Goal: Check status: Check status

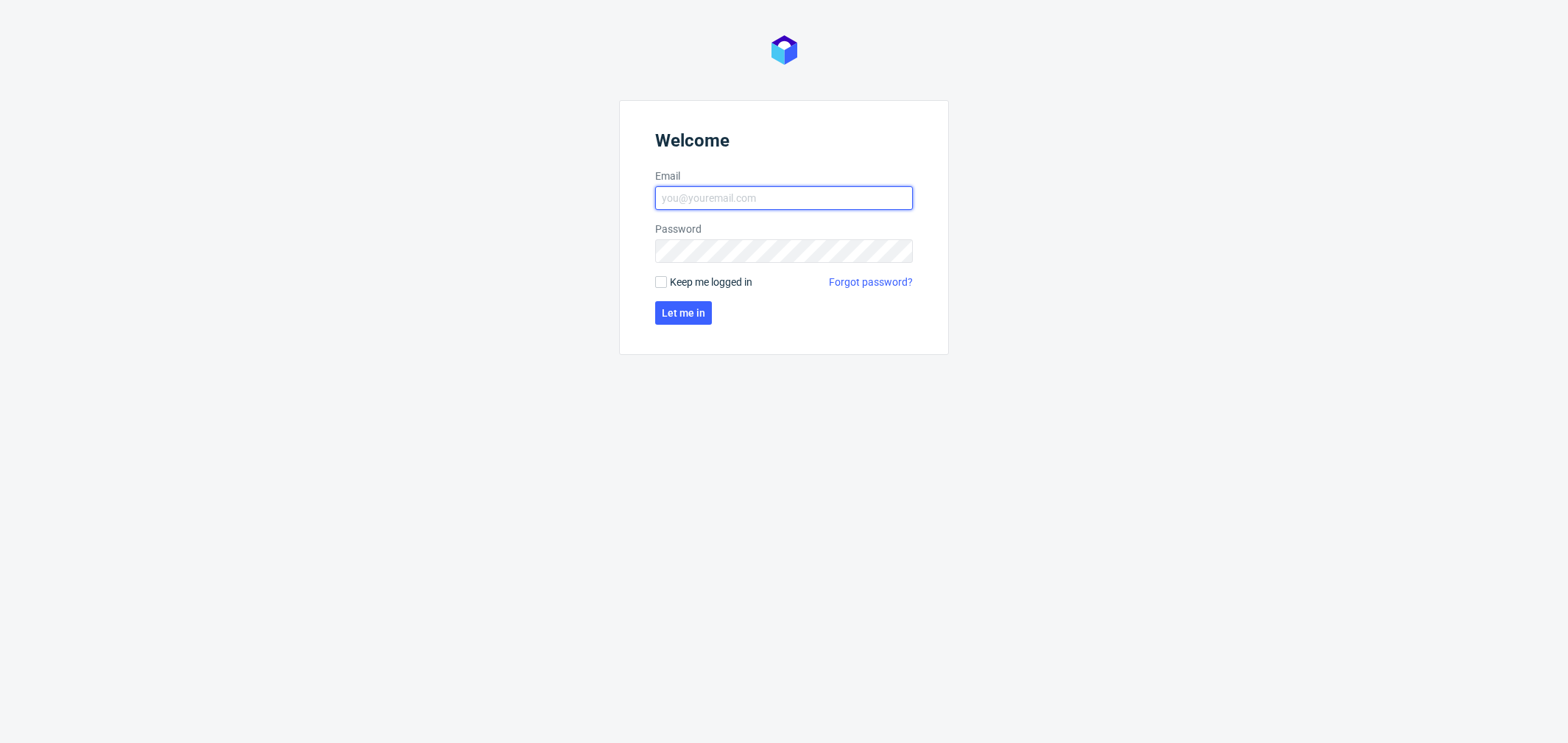
click at [672, 187] on input "Email" at bounding box center [784, 198] width 258 height 23
type input "[PERSON_NAME][EMAIL_ADDRESS][PERSON_NAME][DOMAIN_NAME]"
click button "Let me in" at bounding box center [683, 312] width 57 height 23
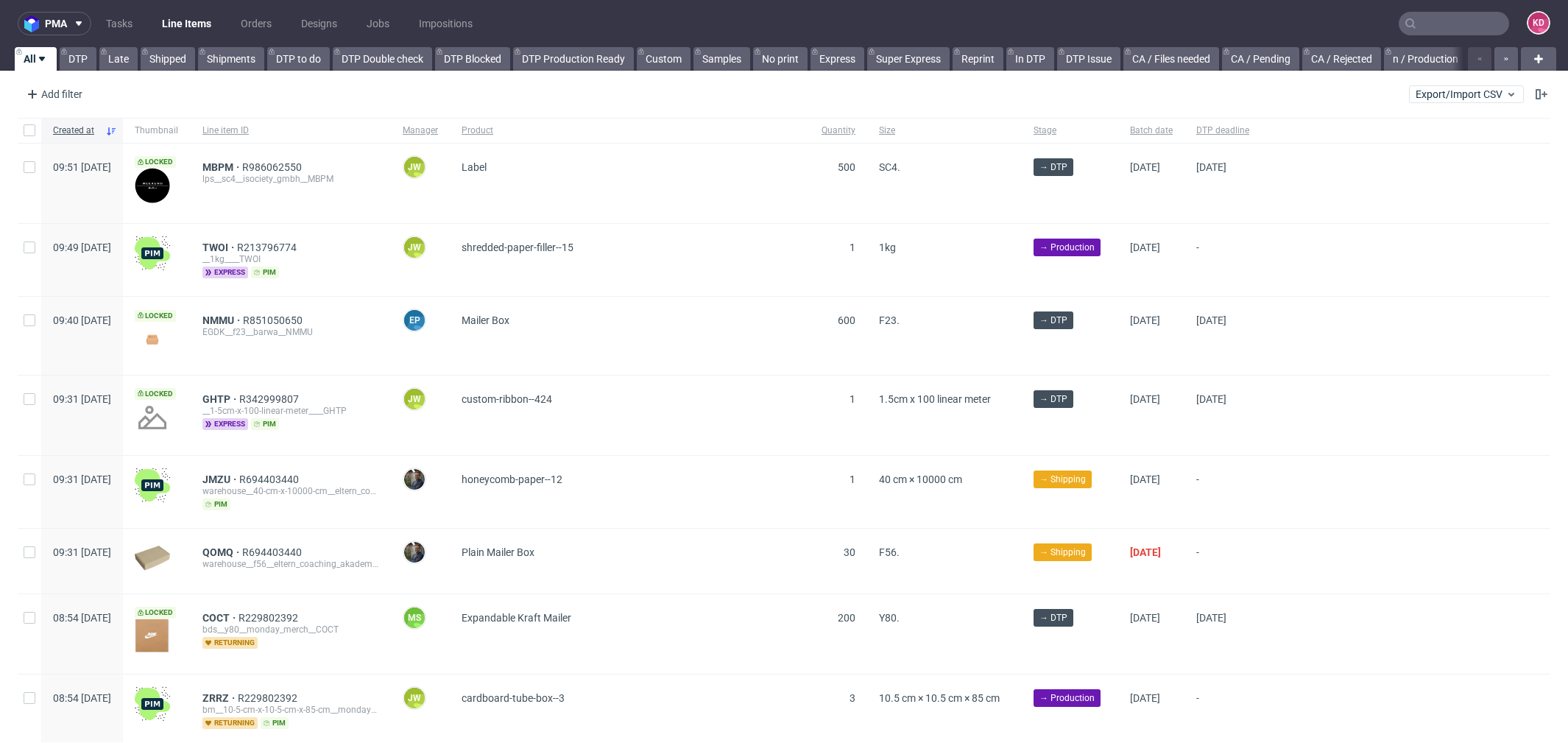
click at [1401, 43] on nav "pma Tasks Line Items Orders Designs Jobs Impositions KD" at bounding box center [784, 23] width 1568 height 47
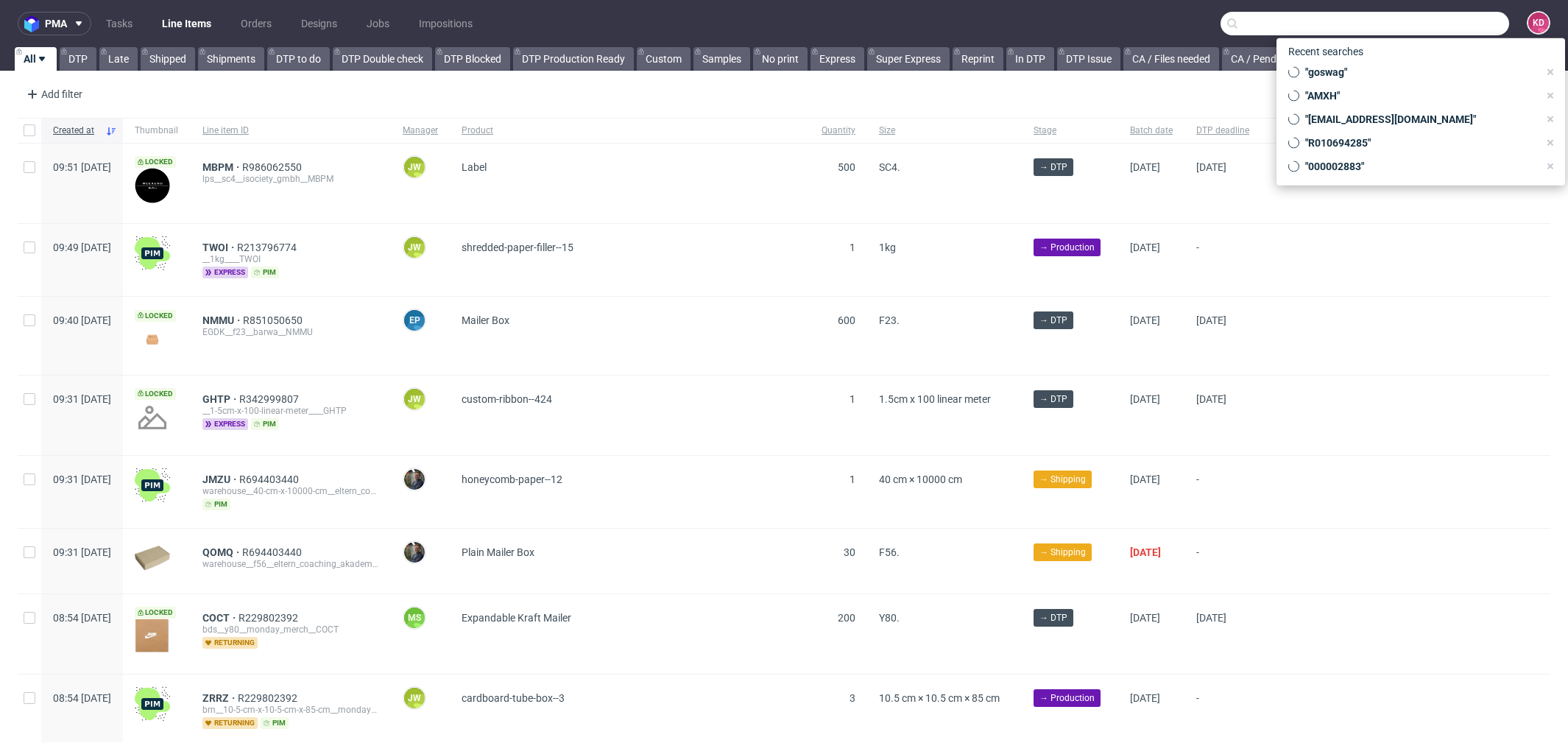
click at [1406, 20] on input "text" at bounding box center [1365, 23] width 289 height 23
paste input "605806047505250031399883"
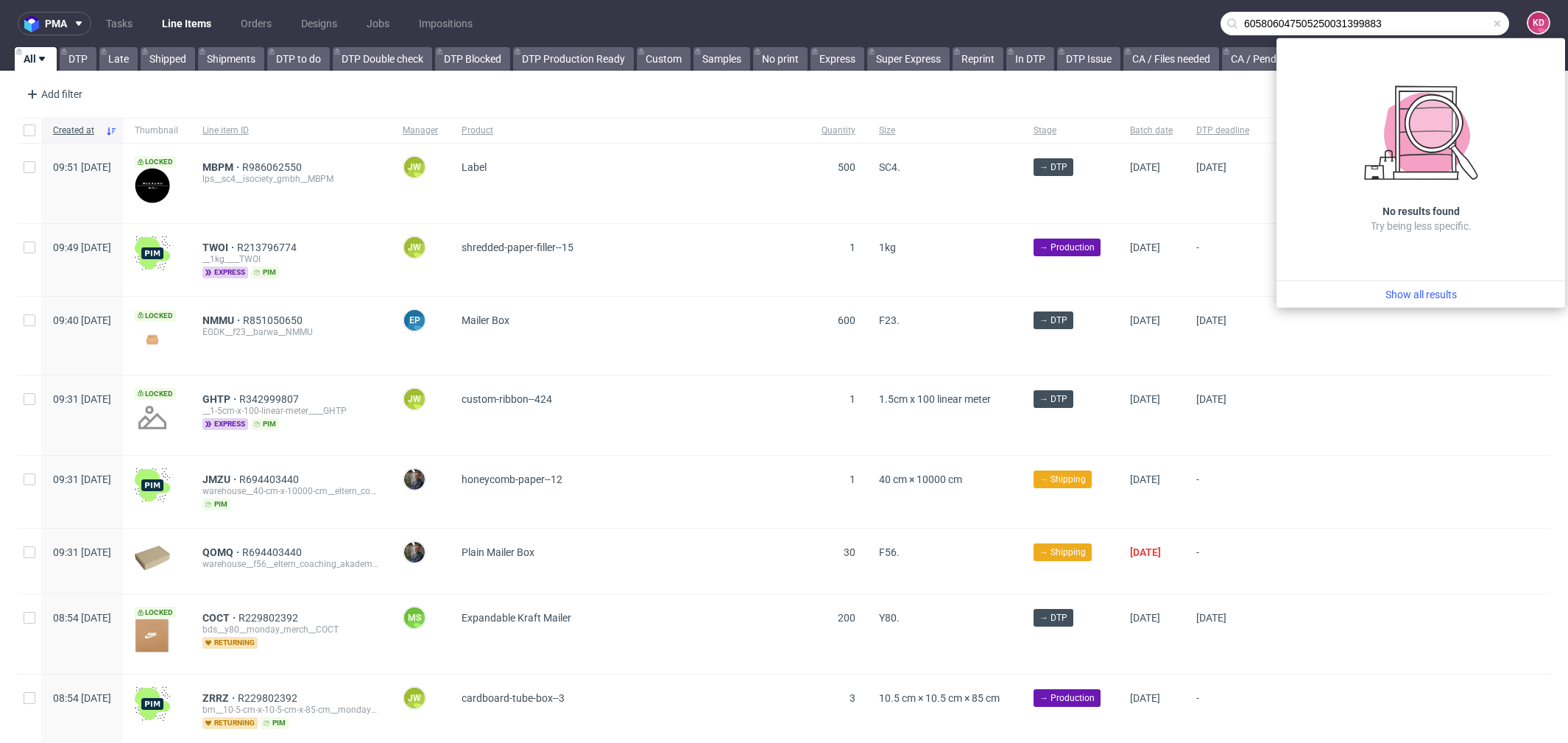
type input "605806047505250031399883"
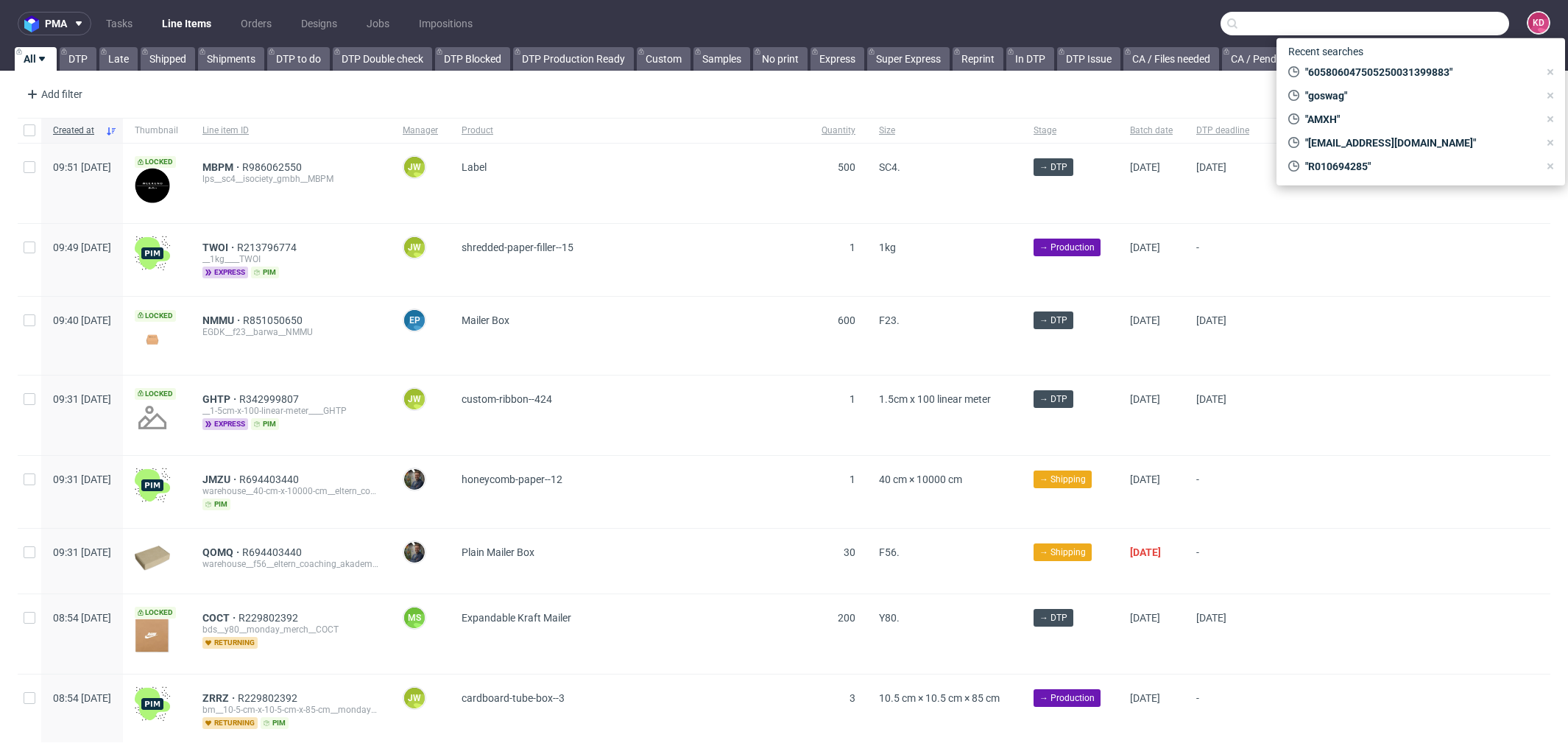
click at [1433, 20] on input "text" at bounding box center [1365, 23] width 289 height 23
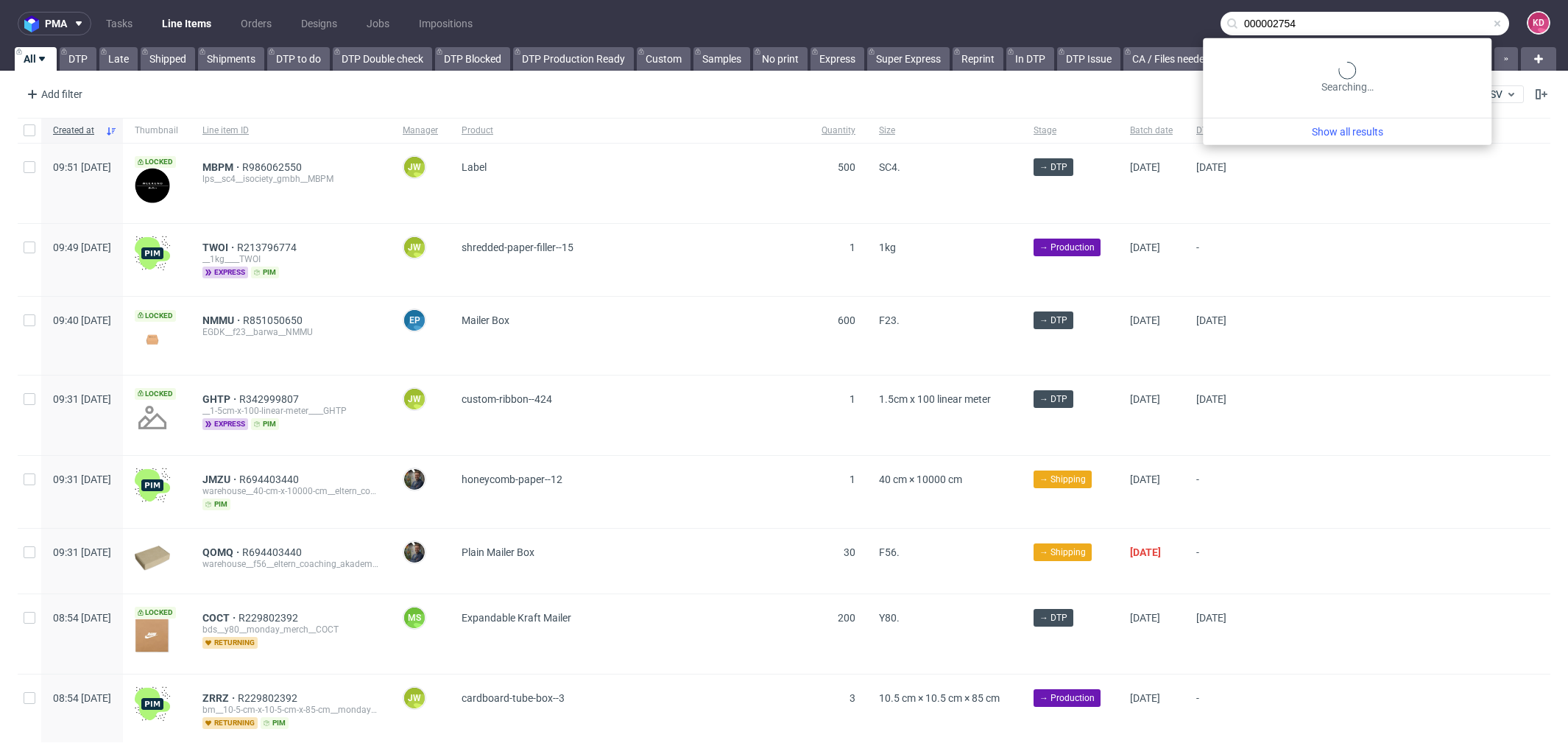
type input "000002754"
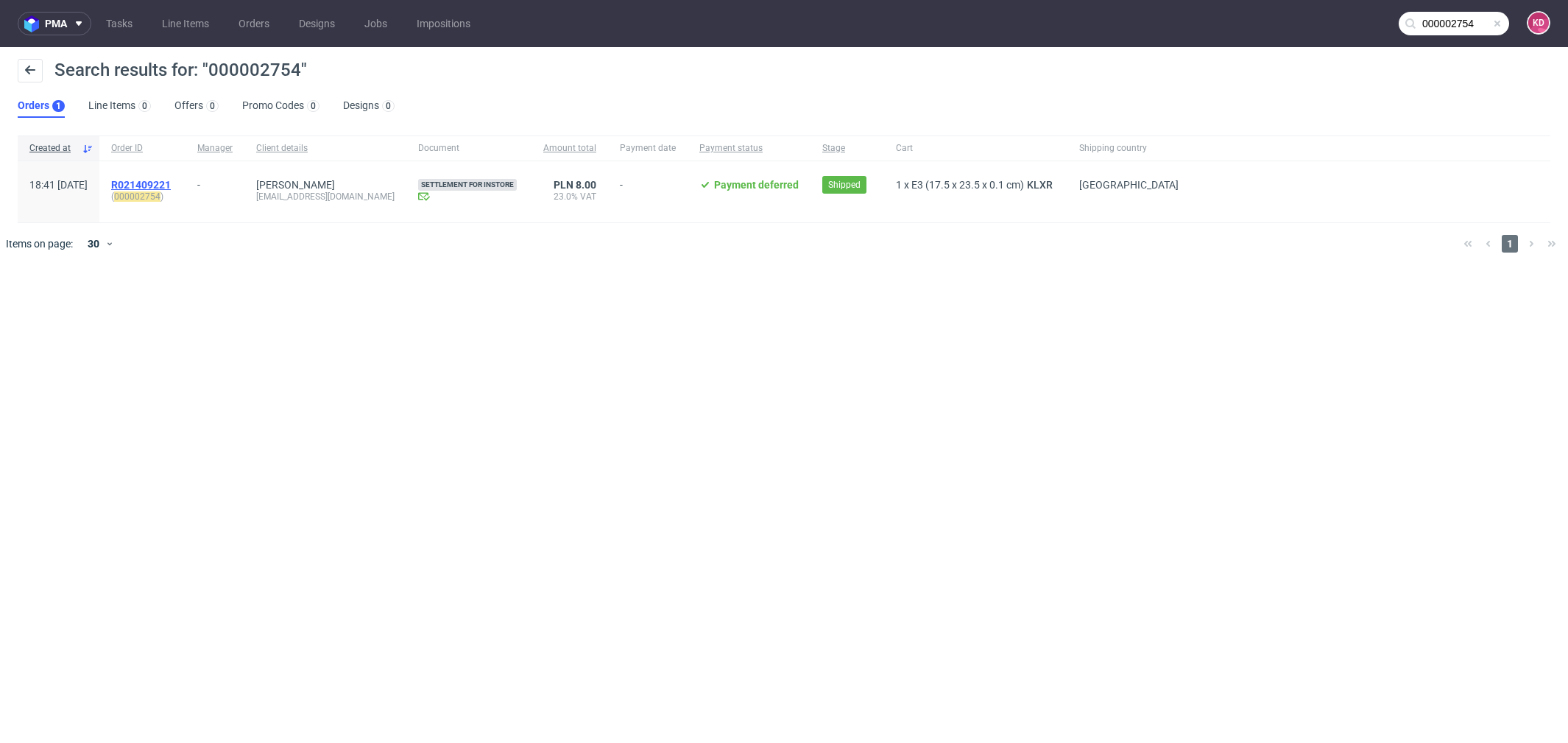
click at [171, 185] on span "R021409221" at bounding box center [141, 185] width 60 height 12
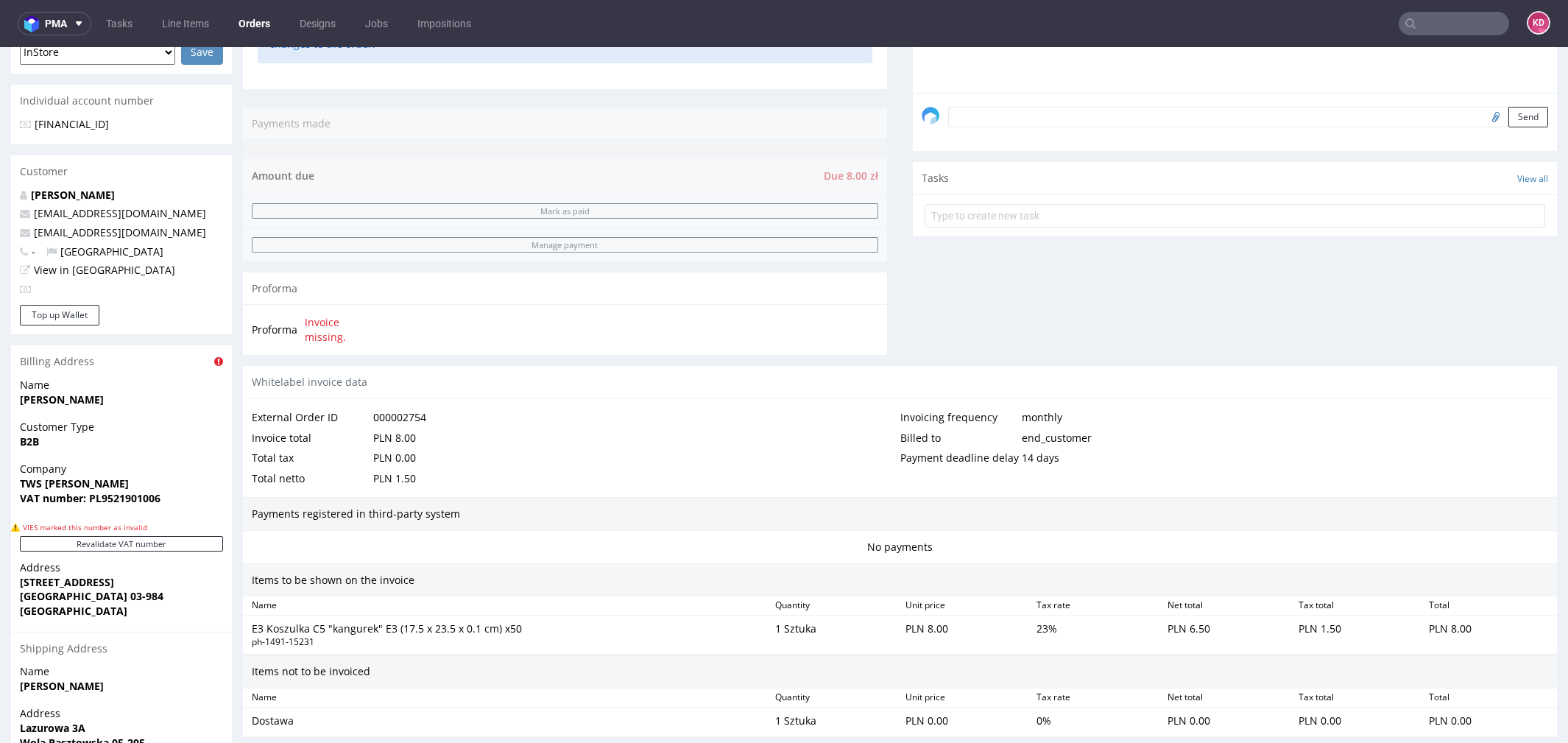
scroll to position [473, 0]
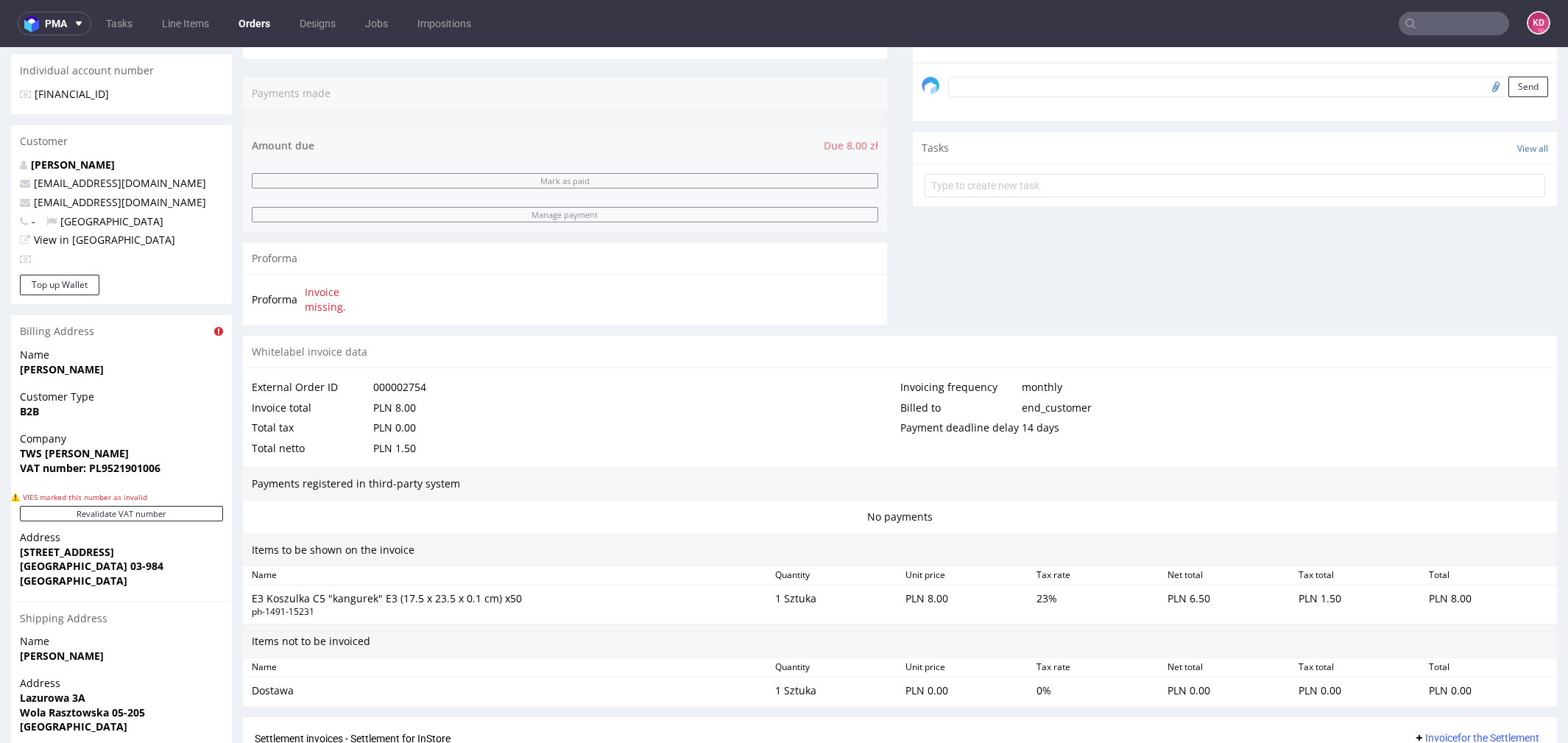
click at [1403, 23] on input "text" at bounding box center [1454, 23] width 110 height 23
paste input "[EMAIL_ADDRESS][DOMAIN_NAME]"
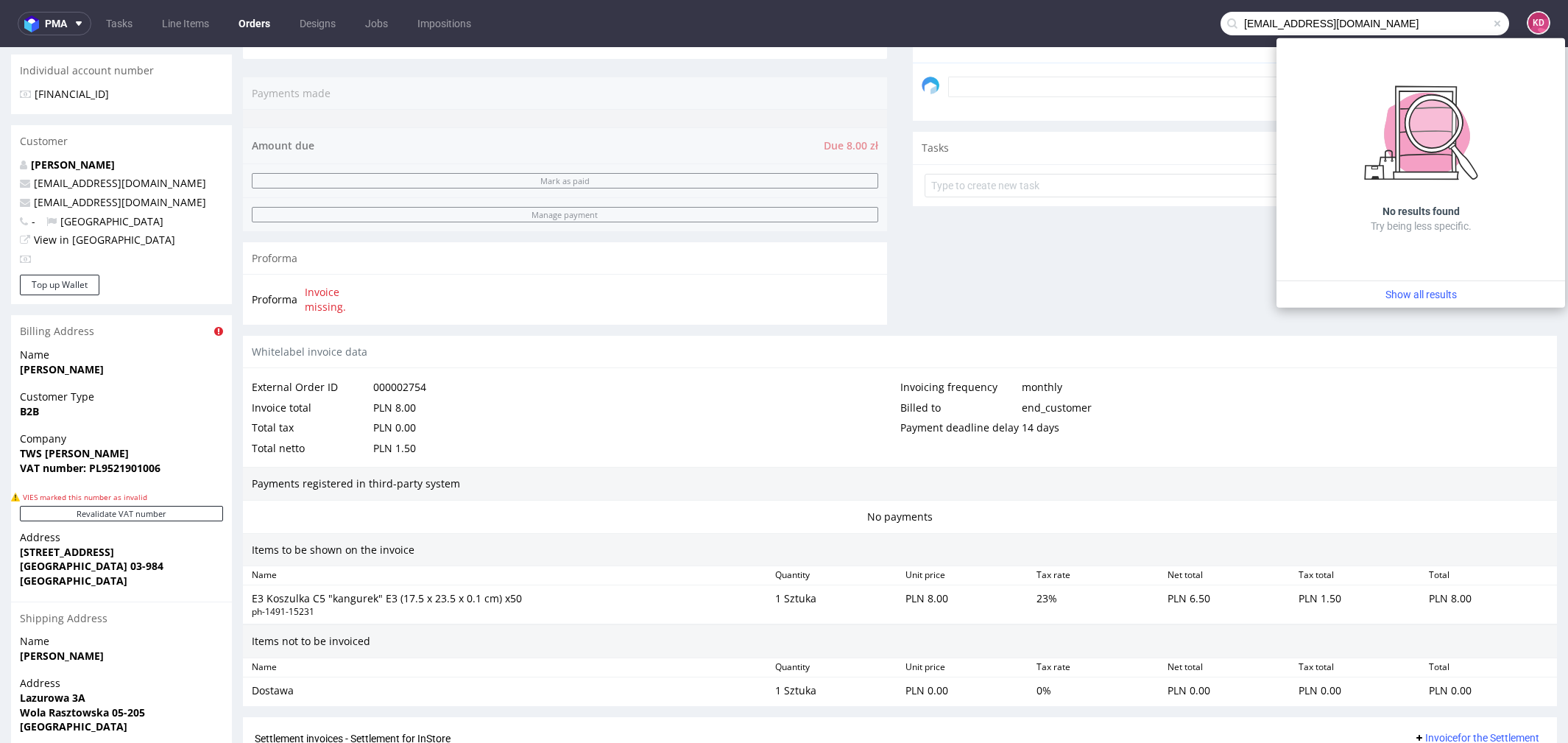
type input "[EMAIL_ADDRESS][DOMAIN_NAME]"
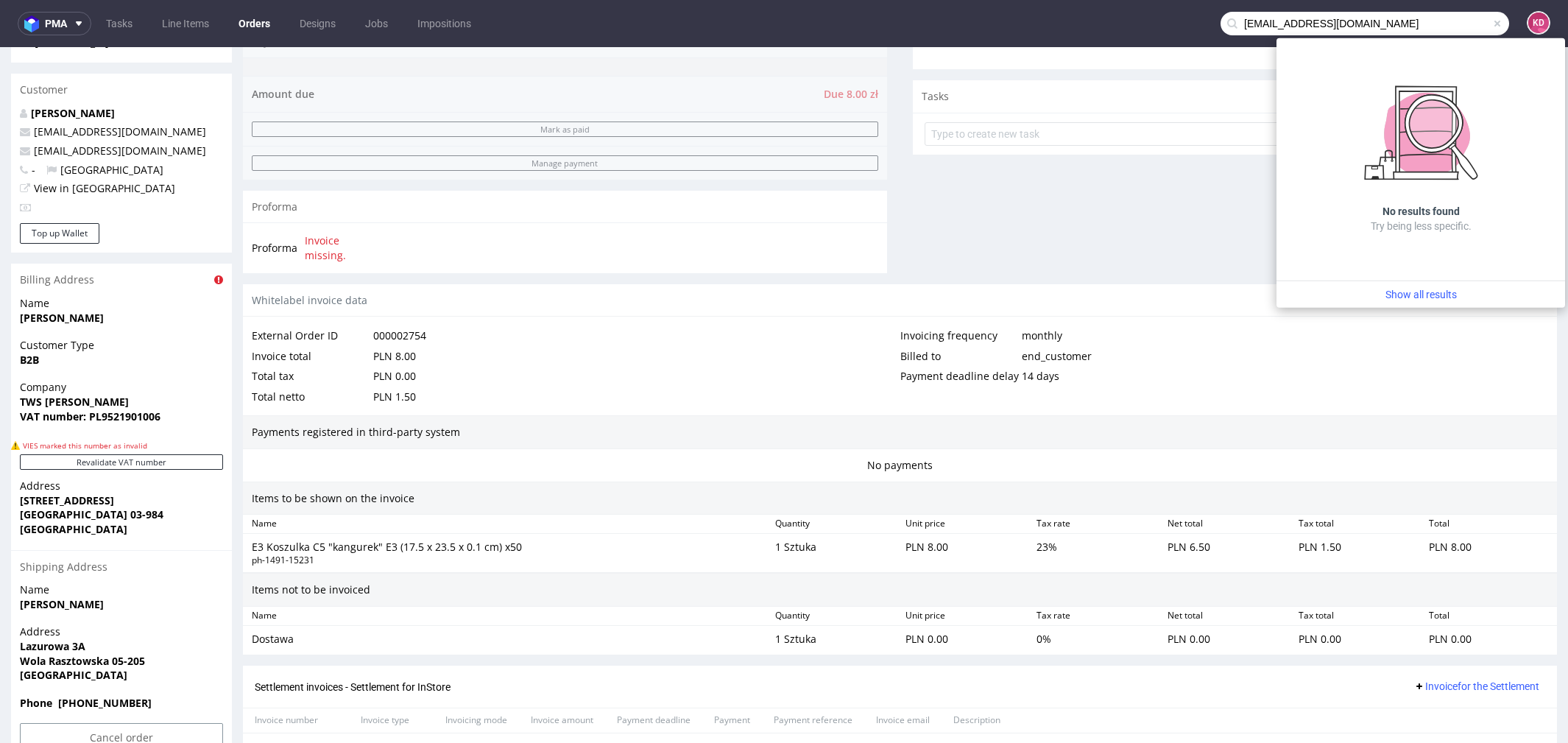
scroll to position [0, 0]
